Goal: Information Seeking & Learning: Learn about a topic

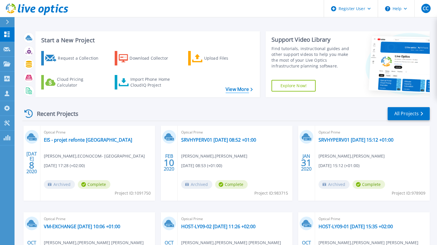
click at [237, 91] on link "View More" at bounding box center [238, 90] width 27 height 6
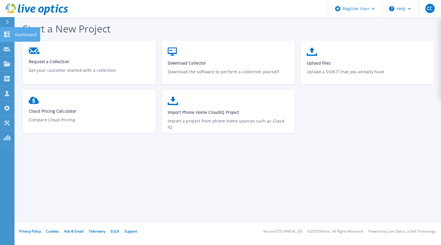
click at [8, 35] on icon at bounding box center [7, 35] width 6 height 6
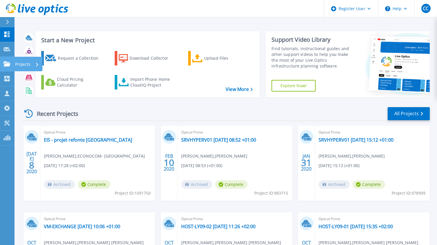
click at [19, 66] on p "Projects" at bounding box center [22, 64] width 15 height 15
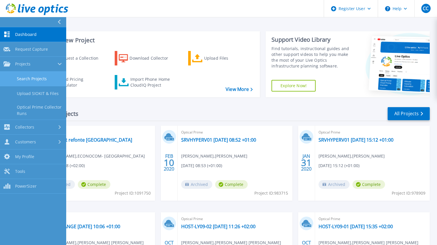
click at [39, 76] on link "Search Projects" at bounding box center [33, 79] width 66 height 15
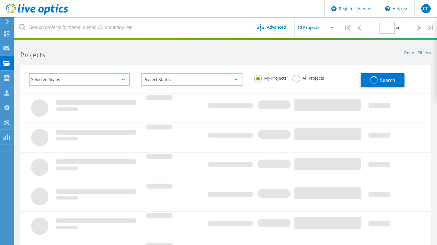
type input "1"
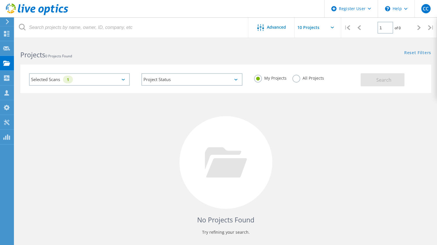
click at [293, 77] on label "All Projects" at bounding box center [308, 78] width 32 height 6
click at [0, 0] on input "All Projects" at bounding box center [0, 0] width 0 height 0
click at [371, 78] on button "Search" at bounding box center [382, 79] width 44 height 13
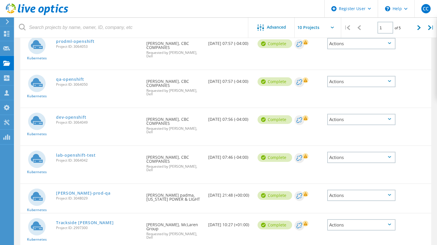
scroll to position [85, 0]
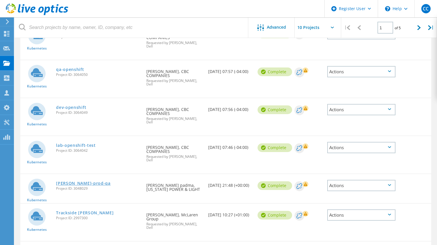
click at [78, 182] on link "kube-prod-qa" at bounding box center [83, 184] width 55 height 4
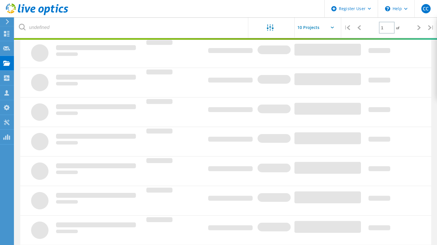
scroll to position [22, 0]
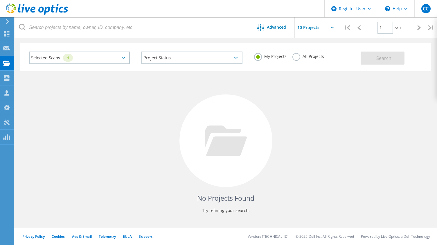
click at [295, 58] on label "All Projects" at bounding box center [308, 56] width 32 height 6
click at [0, 0] on input "All Projects" at bounding box center [0, 0] width 0 height 0
click at [124, 60] on div "Selected Scans 1" at bounding box center [79, 58] width 101 height 12
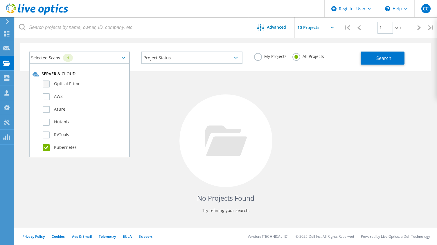
click at [57, 84] on label "Optical Prime" at bounding box center [85, 84] width 84 height 7
click at [0, 0] on input "Optical Prime" at bounding box center [0, 0] width 0 height 0
click at [48, 148] on label "Kubernetes" at bounding box center [85, 148] width 84 height 7
click at [0, 0] on input "Kubernetes" at bounding box center [0, 0] width 0 height 0
click at [158, 100] on div "No Projects Found Try refining your search." at bounding box center [225, 146] width 411 height 150
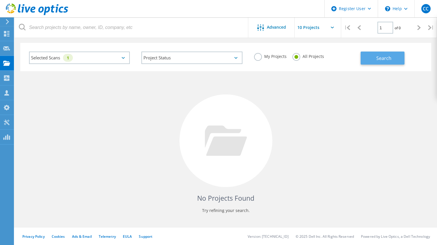
click at [385, 64] on button "Search" at bounding box center [382, 58] width 44 height 13
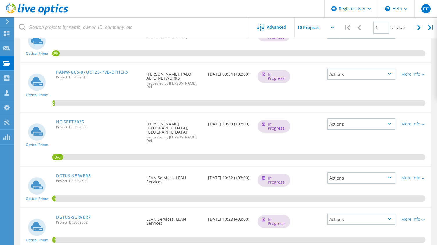
scroll to position [217, 0]
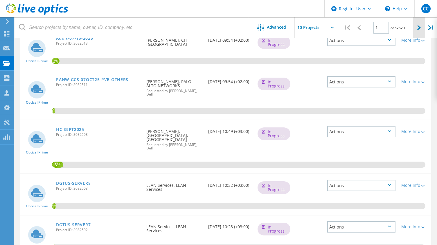
click at [416, 28] on div at bounding box center [419, 27] width 12 height 21
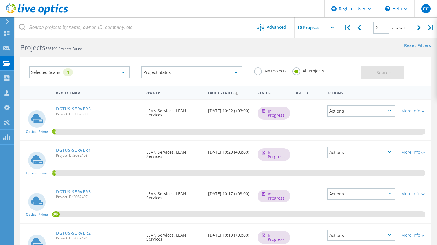
scroll to position [0, 0]
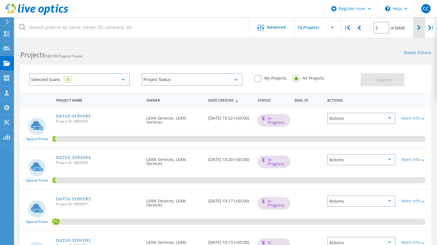
click at [420, 30] on icon at bounding box center [418, 27] width 3 height 5
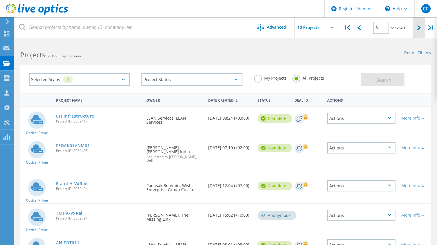
click at [418, 26] on icon at bounding box center [418, 27] width 3 height 5
type input "4"
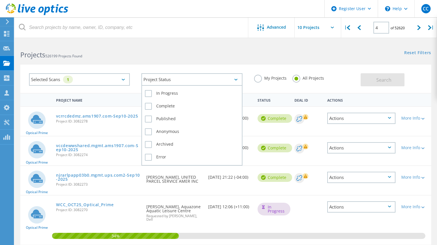
click at [173, 79] on div "Project Status" at bounding box center [191, 79] width 101 height 12
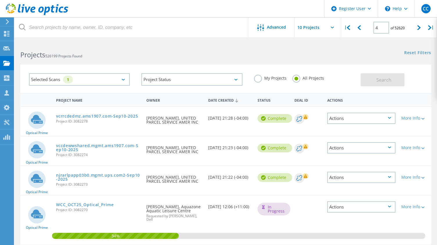
click at [202, 62] on div "Selected Scans 1 Project Status In Progress Complete Published Anonymous Archiv…" at bounding box center [226, 75] width 422 height 36
click at [80, 82] on div "Selected Scans 1" at bounding box center [79, 79] width 101 height 12
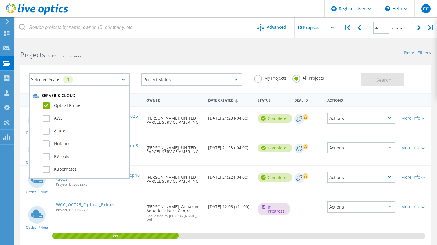
click at [81, 82] on div "Selected Scans 1" at bounding box center [79, 79] width 101 height 12
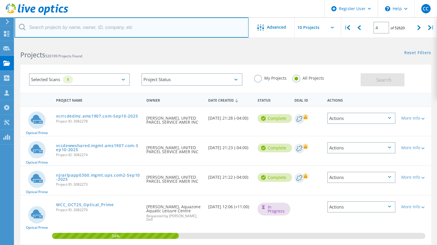
click at [31, 28] on input "text" at bounding box center [132, 27] width 234 height 20
type input "Syac"
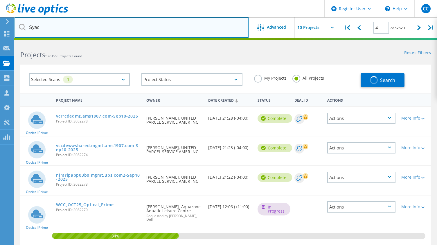
type input "1"
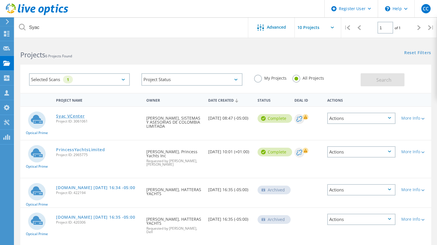
click at [70, 117] on link "Syac VCenter" at bounding box center [70, 116] width 28 height 4
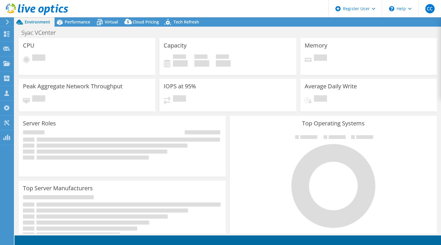
select select "USD"
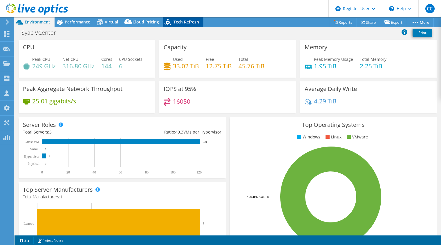
click at [182, 23] on span "Tech Refresh" at bounding box center [187, 22] width 26 height 6
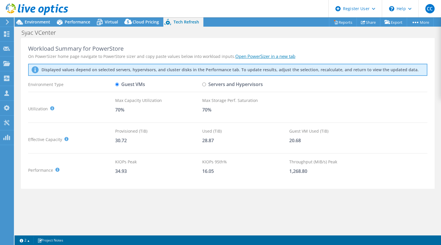
click at [204, 85] on input "Servers and Hypervisors" at bounding box center [204, 85] width 4 height 4
radio input "true"
click at [117, 84] on input "Guest VMs" at bounding box center [117, 85] width 4 height 4
radio input "true"
click at [206, 86] on input "Servers and Hypervisors" at bounding box center [204, 85] width 4 height 4
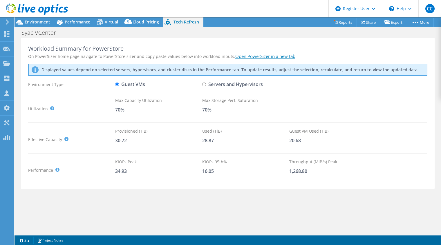
radio input "true"
click at [377, 120] on div "Utilization It is generally recommended to leave around a 30% buffer for storag…" at bounding box center [227, 109] width 399 height 23
click at [134, 84] on label "Guest VMs" at bounding box center [130, 85] width 30 height 10
click at [119, 84] on input "Guest VMs" at bounding box center [117, 85] width 4 height 4
radio input "true"
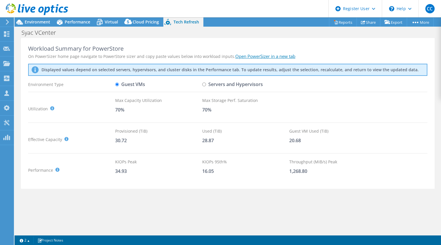
click at [36, 227] on div "Workload Summary for PowerStore On PowerSizer home page navigate to PowerStore …" at bounding box center [228, 136] width 427 height 196
click at [205, 83] on input "Servers and Hypervisors" at bounding box center [204, 85] width 4 height 4
radio input "true"
click at [118, 87] on label "Guest VMs" at bounding box center [130, 85] width 30 height 10
click at [118, 86] on input "Guest VMs" at bounding box center [117, 85] width 4 height 4
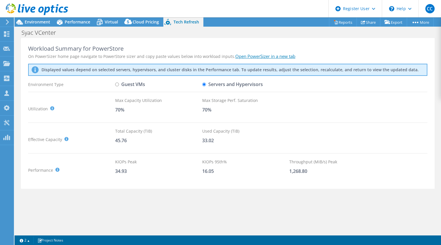
radio input "true"
click at [204, 86] on input "Servers and Hypervisors" at bounding box center [204, 85] width 4 height 4
radio input "true"
click at [126, 85] on label "Guest VMs" at bounding box center [130, 85] width 30 height 10
click at [119, 85] on input "Guest VMs" at bounding box center [117, 85] width 4 height 4
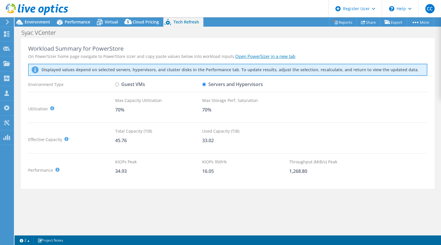
radio input "true"
click at [204, 83] on input "Servers and Hypervisors" at bounding box center [204, 85] width 4 height 4
radio input "true"
click at [125, 85] on label "Guest VMs" at bounding box center [130, 85] width 30 height 10
click at [119, 85] on input "Guest VMs" at bounding box center [117, 85] width 4 height 4
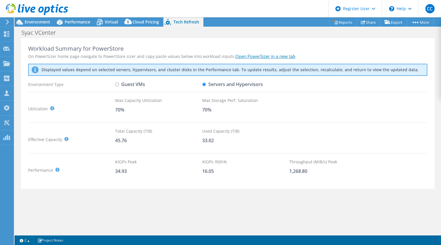
radio input "true"
click at [204, 84] on input "Servers and Hypervisors" at bounding box center [204, 85] width 4 height 4
radio input "true"
click at [124, 83] on label "Guest VMs" at bounding box center [130, 85] width 30 height 10
click at [119, 83] on input "Guest VMs" at bounding box center [117, 85] width 4 height 4
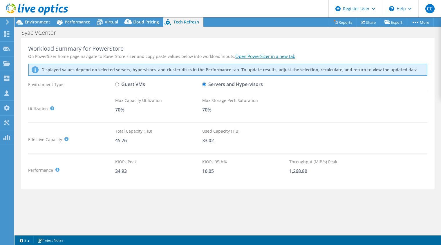
radio input "true"
radio input "false"
